Goal: Transaction & Acquisition: Subscribe to service/newsletter

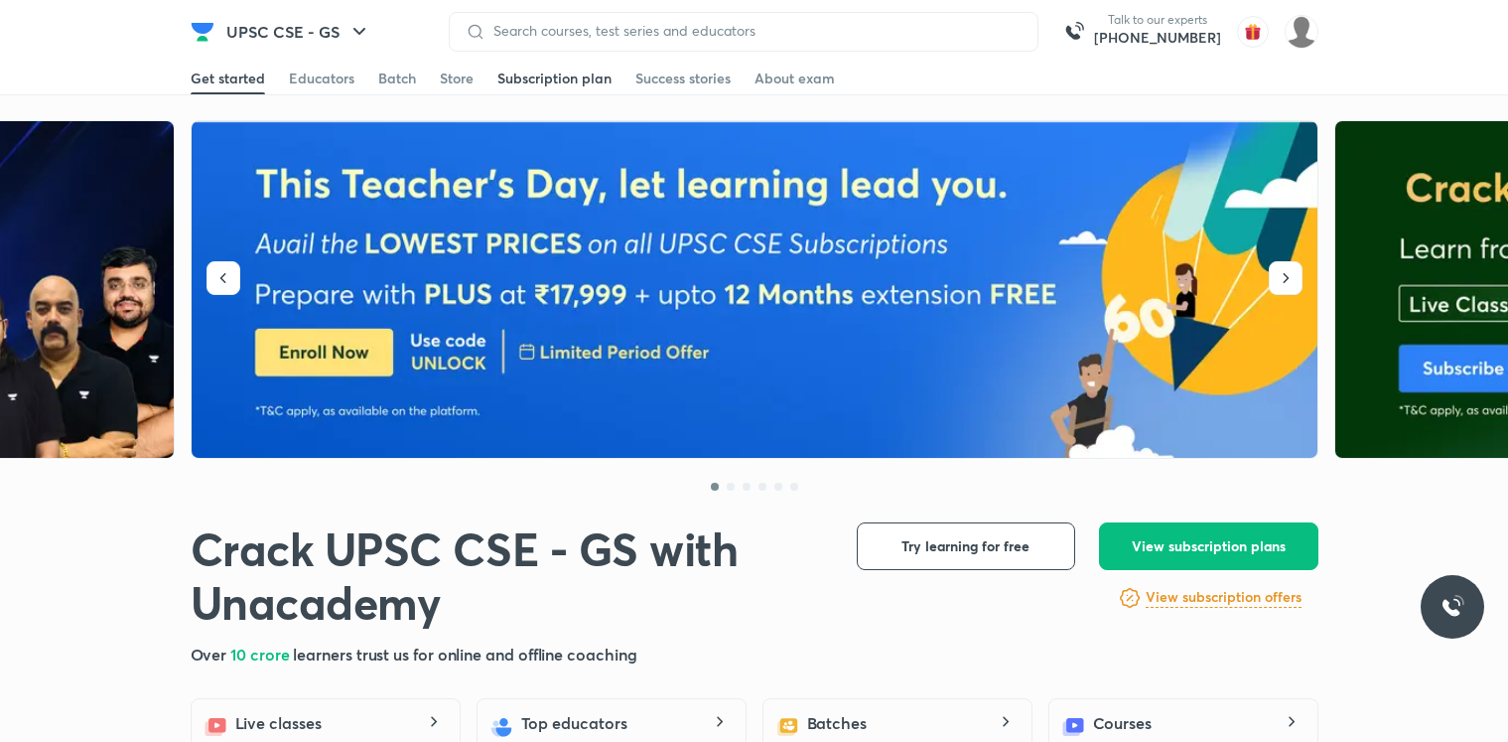
click at [602, 78] on div "Subscription plan" at bounding box center [554, 78] width 114 height 20
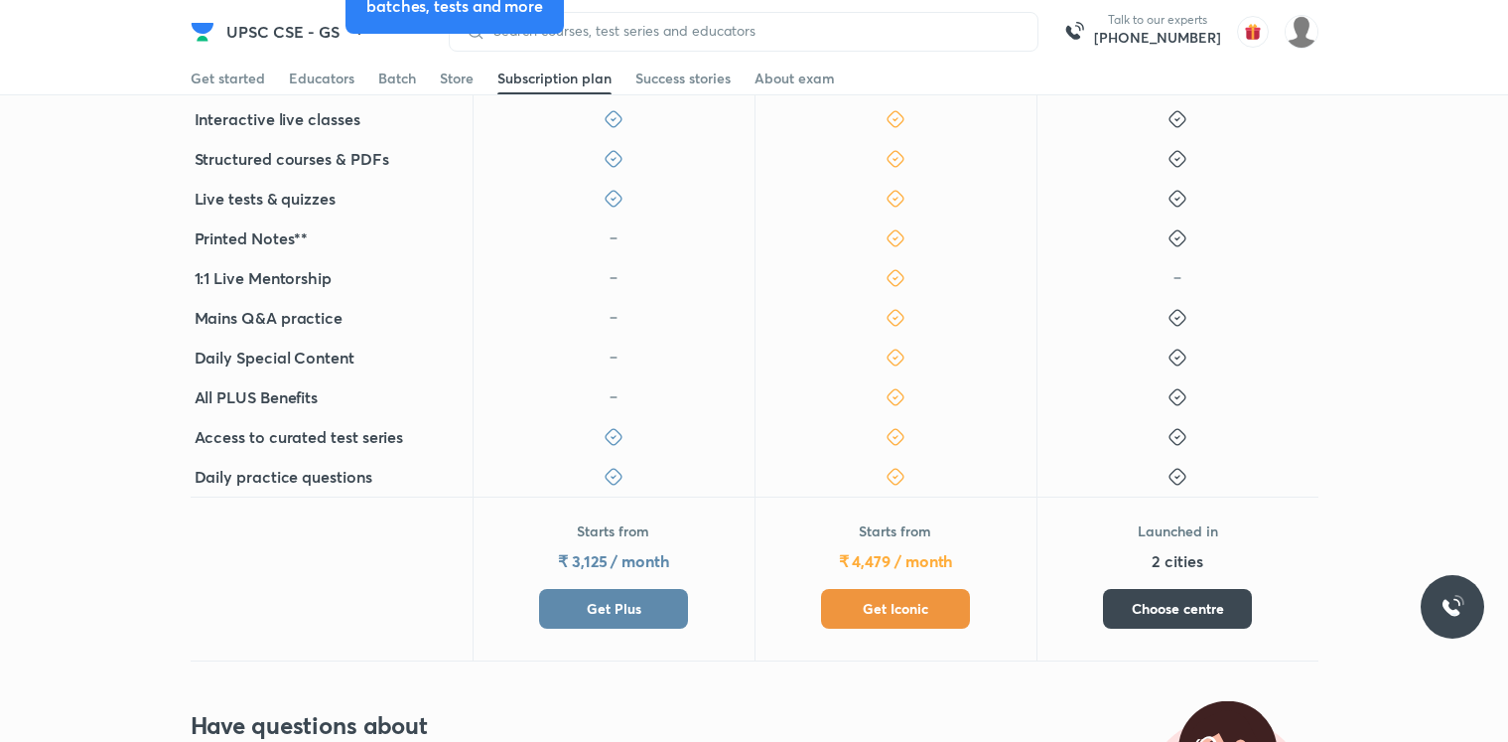
scroll to position [715, 0]
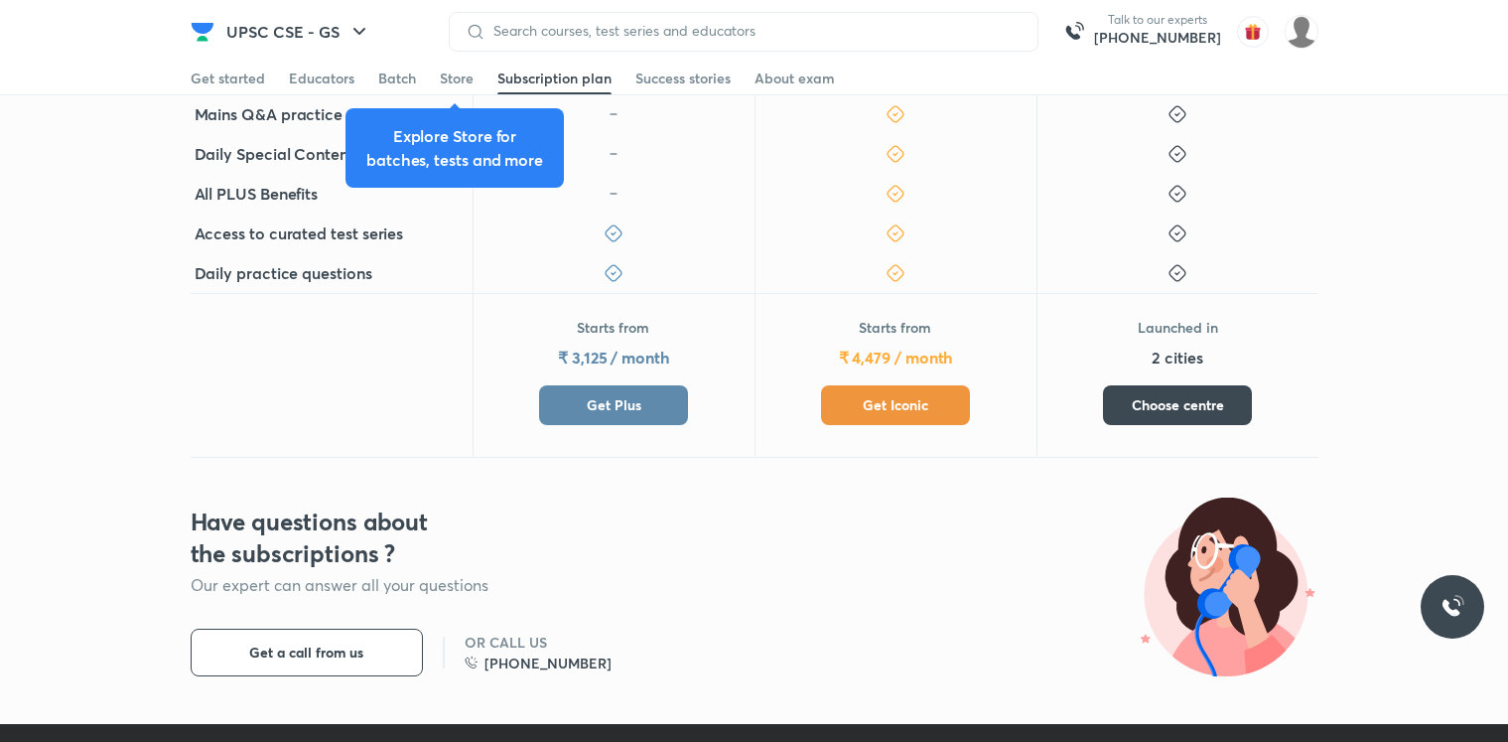
click at [919, 424] on button "Get Iconic" at bounding box center [895, 405] width 149 height 40
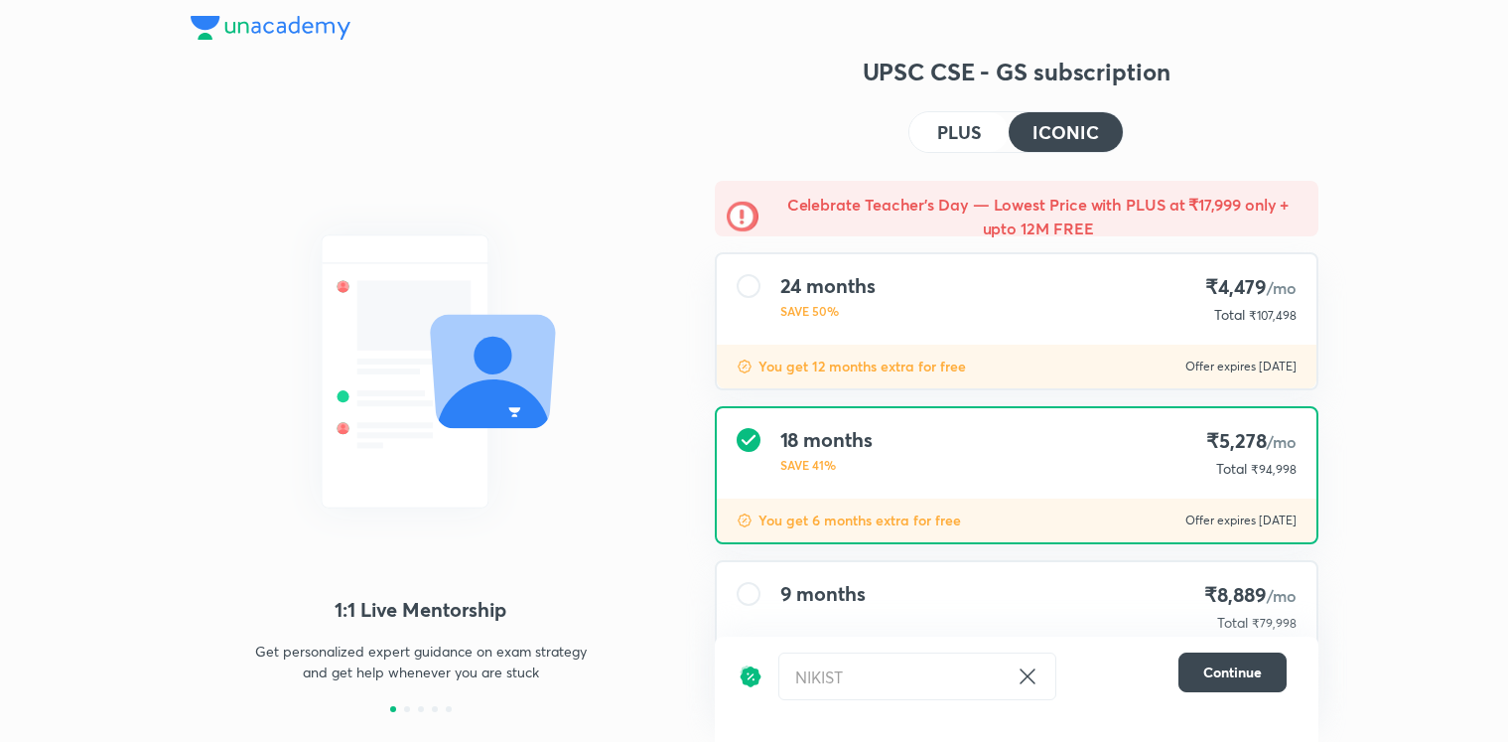
click at [1023, 342] on div "24 months SAVE 50% ₹4,479 /mo Total ₹107,498" at bounding box center [1017, 299] width 600 height 90
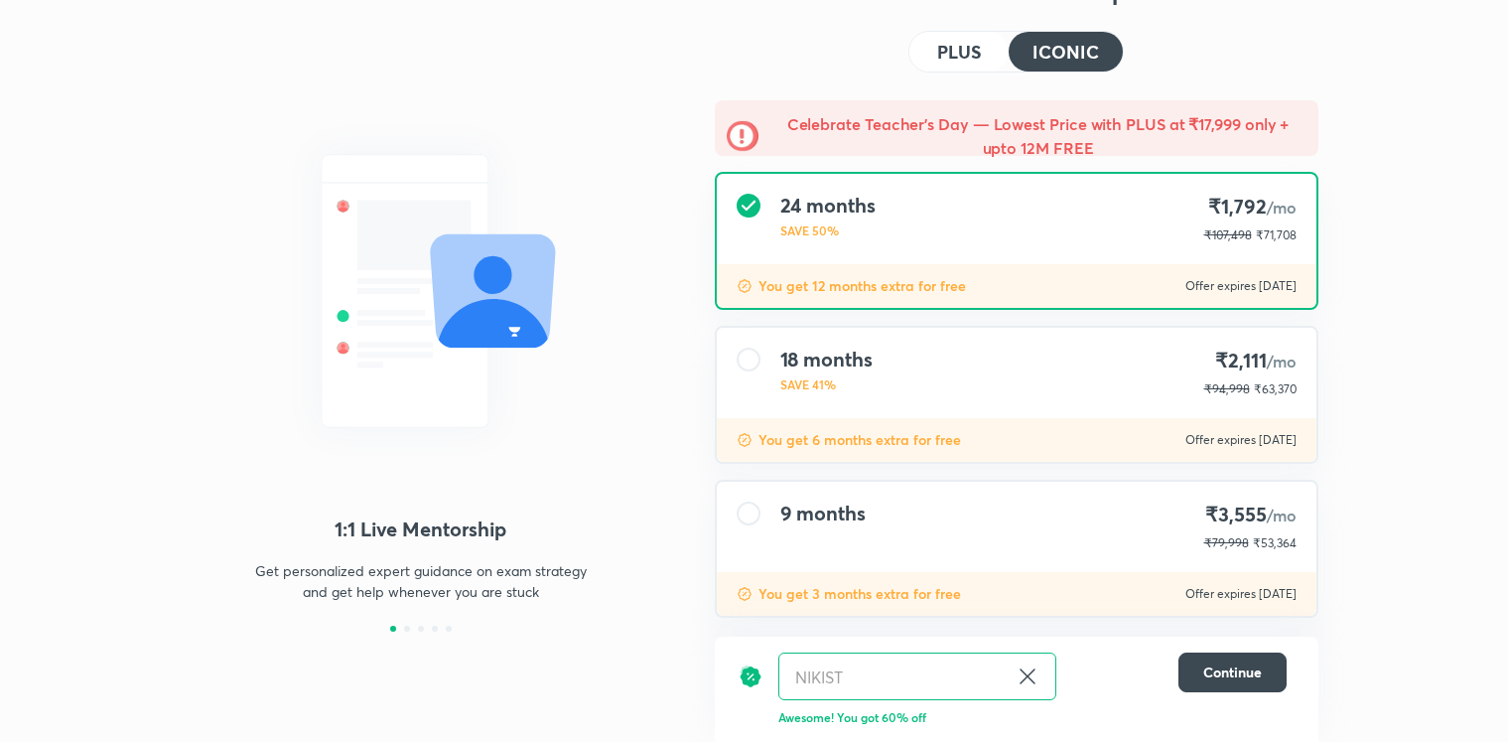
scroll to position [103, 0]
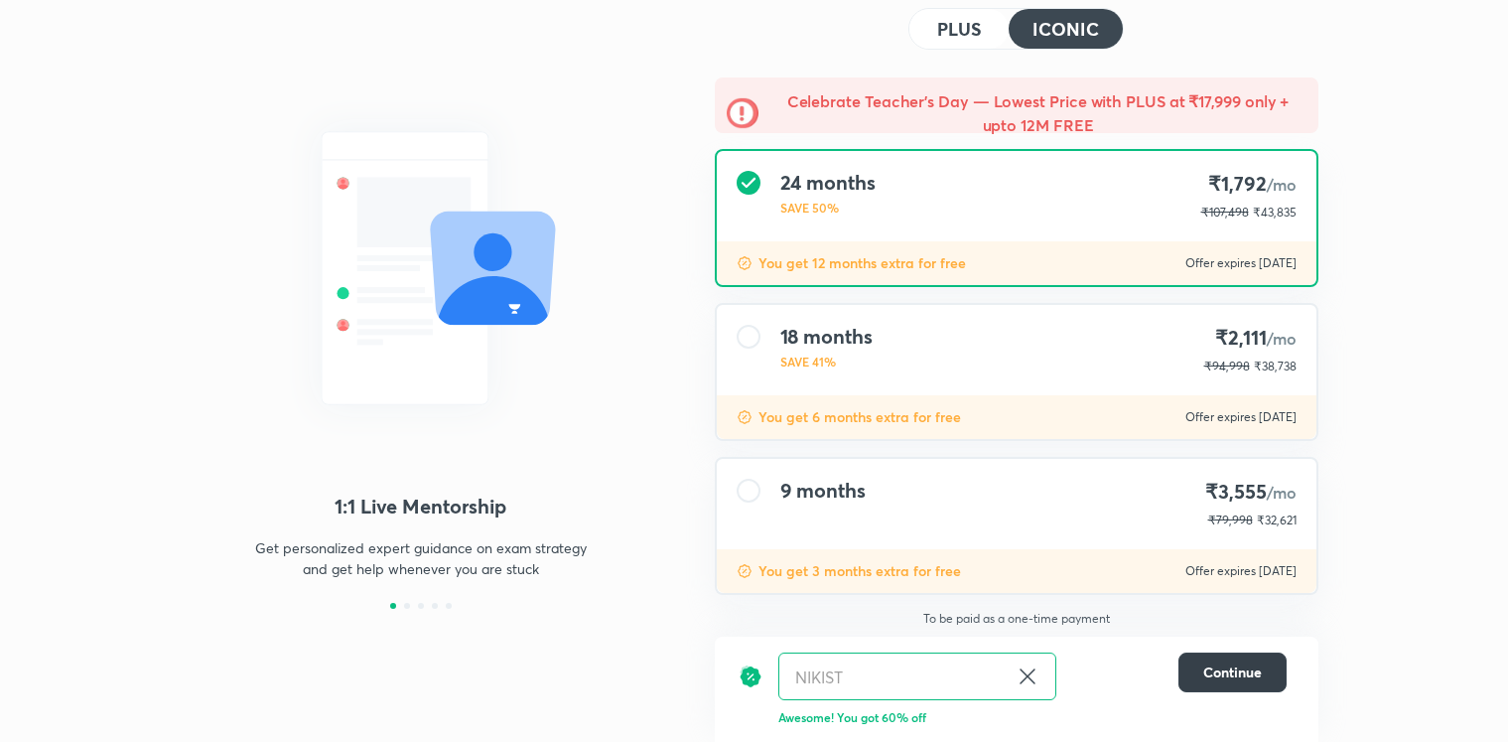
click at [1244, 682] on button "Continue" at bounding box center [1232, 672] width 108 height 40
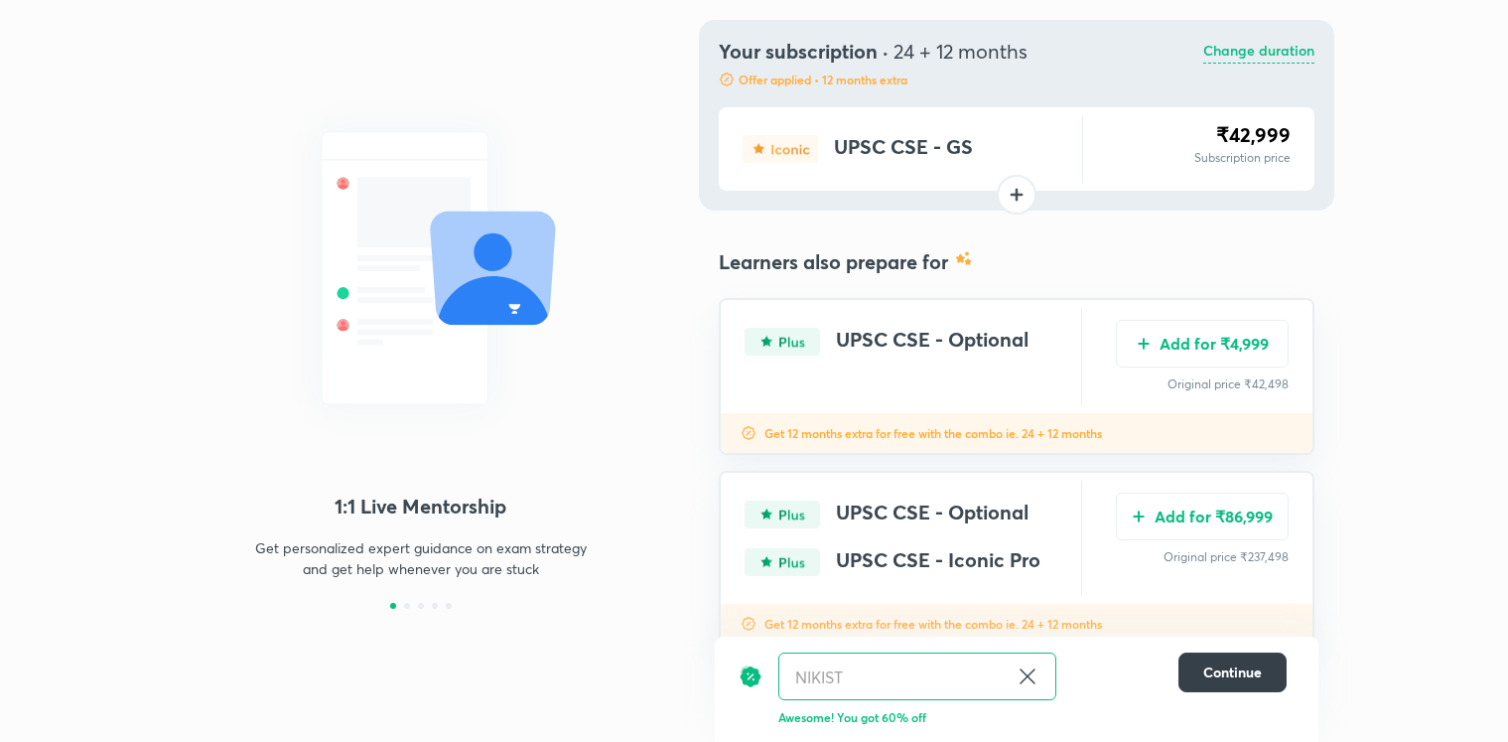
scroll to position [0, 0]
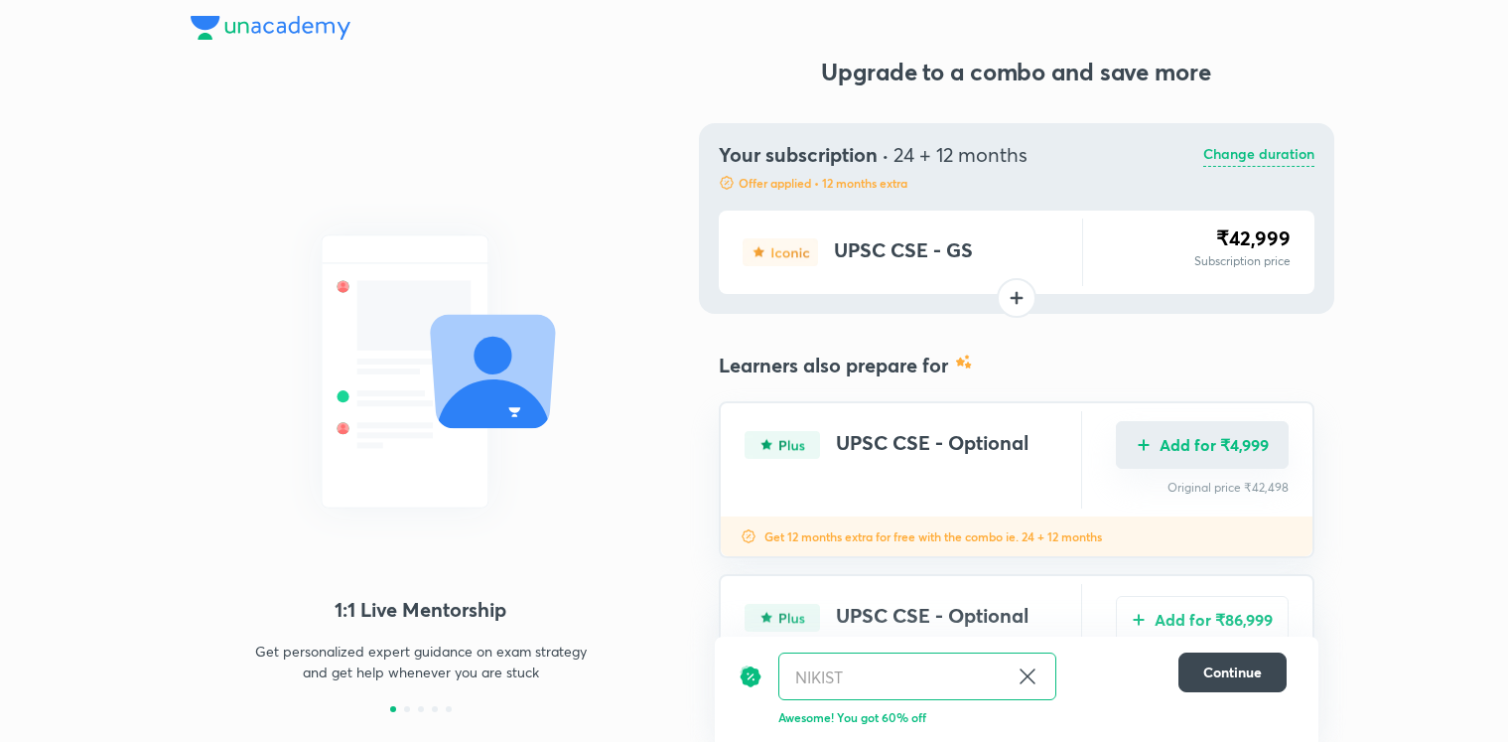
click at [1252, 456] on button "Add for ₹4,999" at bounding box center [1202, 445] width 173 height 48
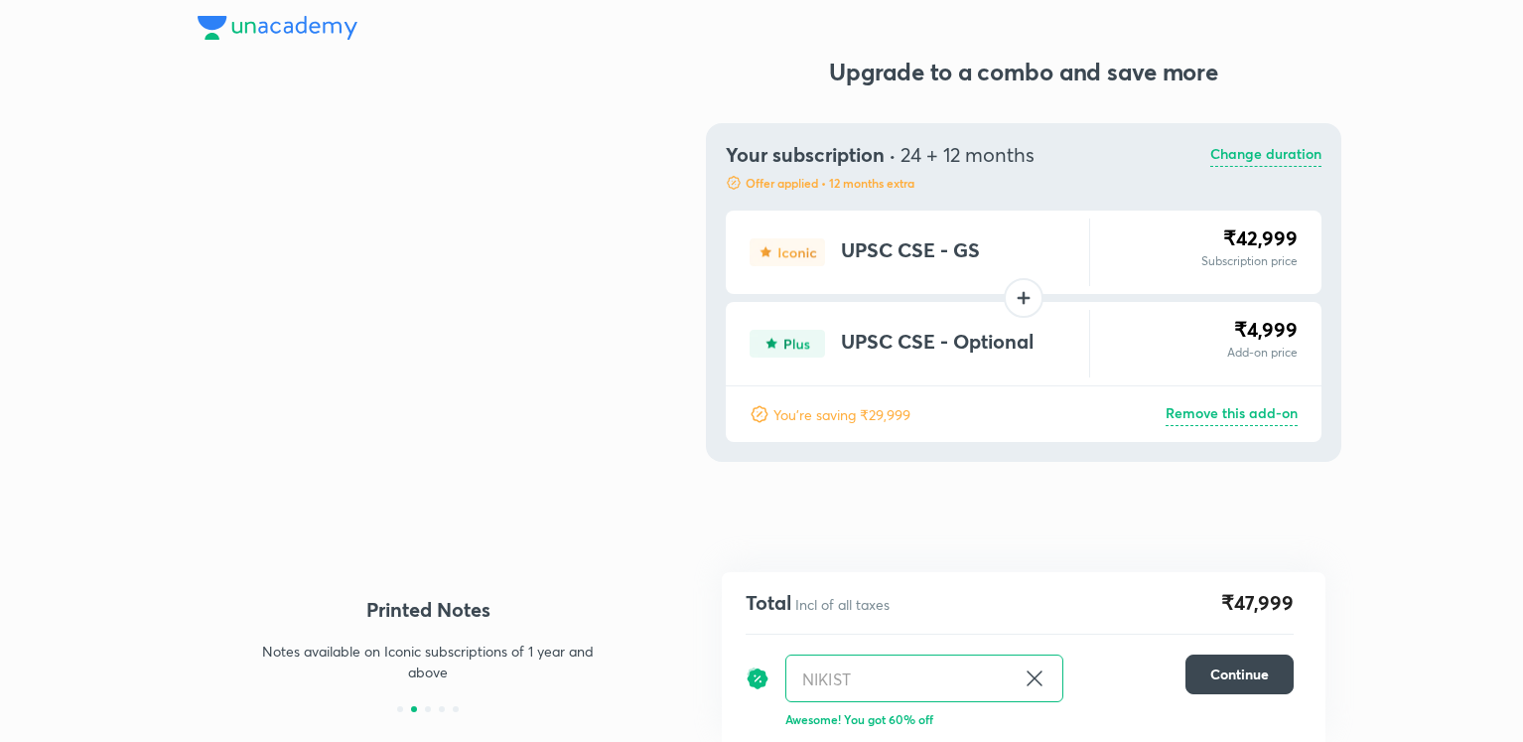
click at [1280, 150] on p "Change duration" at bounding box center [1265, 155] width 111 height 24
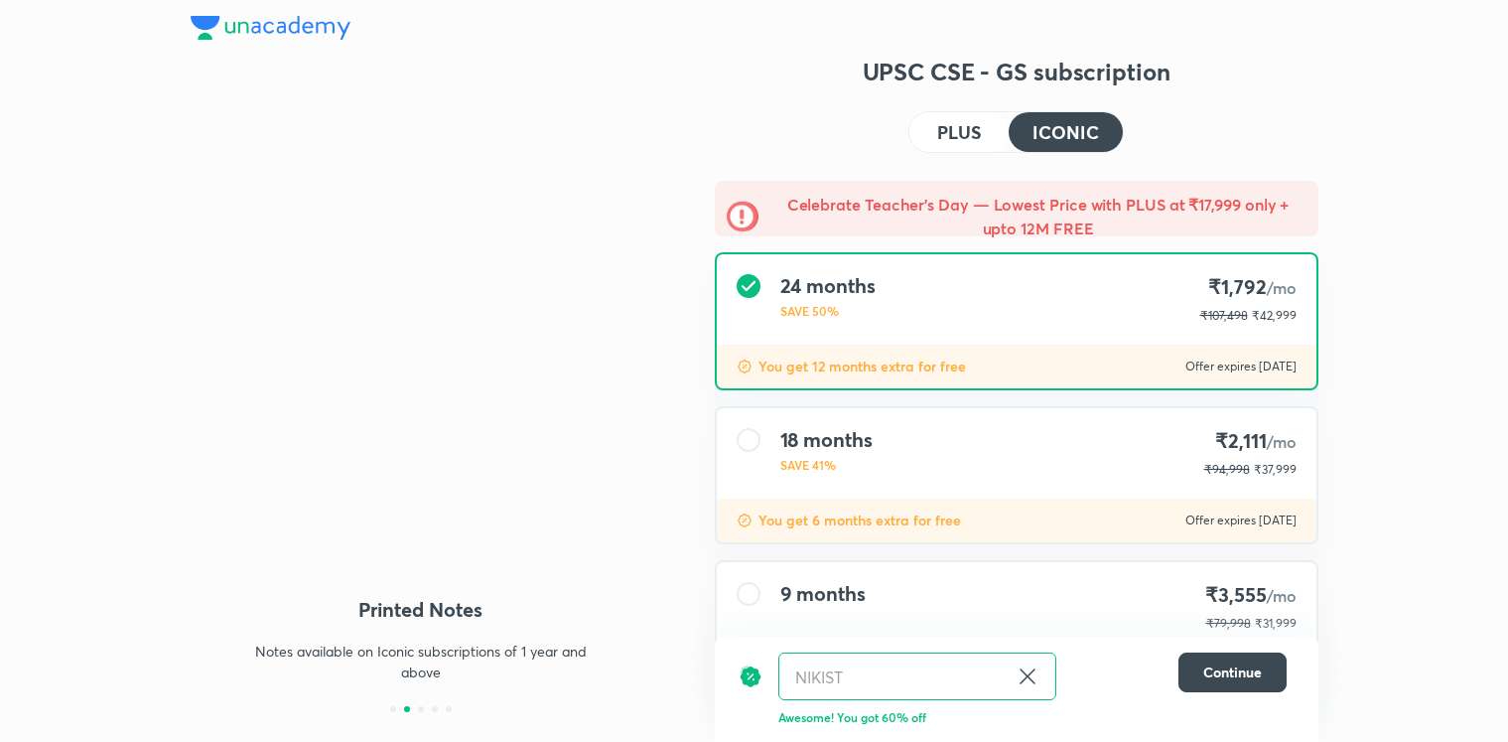
click at [1003, 134] on button "PLUS" at bounding box center [958, 132] width 99 height 40
